Goal: Check status: Check status

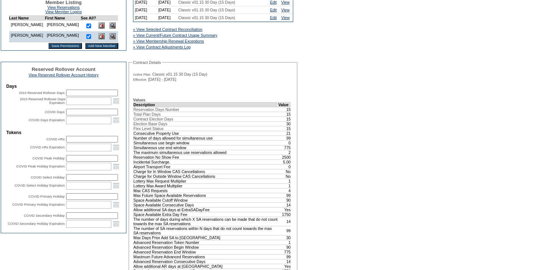
scroll to position [206, 0]
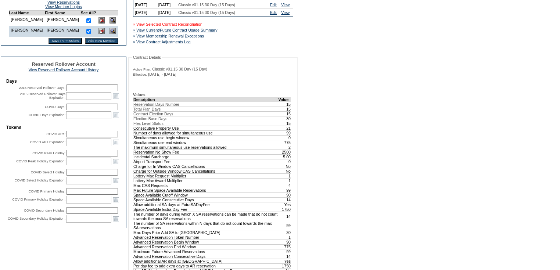
click at [177, 26] on link "» View Selected Contract Reconciliation" at bounding box center [167, 24] width 69 height 4
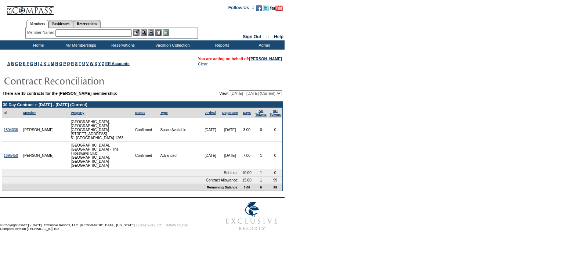
click at [278, 94] on select "[DATE] - [DATE] [DATE] - [DATE] [DATE] - [DATE] [DATE] - [DATE] [DATE] - [DATE]…" at bounding box center [255, 93] width 53 height 6
select select "100818"
click at [229, 90] on select "[DATE] - [DATE] [DATE] - [DATE] [DATE] - [DATE] [DATE] - [DATE] [DATE] - [DATE]…" at bounding box center [255, 93] width 53 height 6
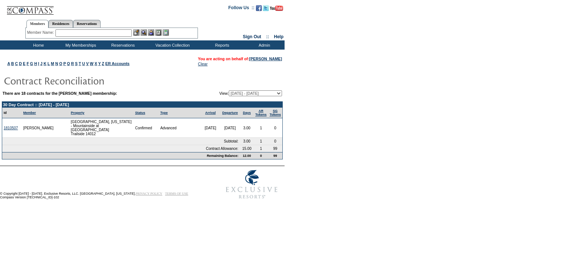
click at [278, 93] on select "[DATE] - [DATE] [DATE] - [DATE] [DATE] - [DATE] [DATE] - [DATE] [DATE] - [DATE]…" at bounding box center [255, 93] width 53 height 6
select select "86452"
click at [229, 90] on select "09/27/06 - 09/30/07 10/01/07 - 09/30/08 10/01/08 - 09/30/09 10/01/09 - 09/30/10…" at bounding box center [255, 93] width 53 height 6
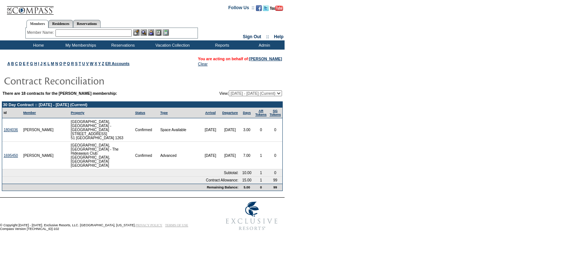
drag, startPoint x: 276, startPoint y: 93, endPoint x: 280, endPoint y: 96, distance: 4.0
click at [276, 93] on select "[DATE] - [DATE] [DATE] - [DATE] [DATE] - [DATE] [DATE] - [DATE] [DATE] - [DATE]…" at bounding box center [255, 93] width 53 height 6
select select "100818"
click at [229, 90] on select "[DATE] - [DATE] [DATE] - [DATE] [DATE] - [DATE] [DATE] - [DATE] [DATE] - [DATE]…" at bounding box center [255, 93] width 53 height 6
